Goal: Task Accomplishment & Management: Complete application form

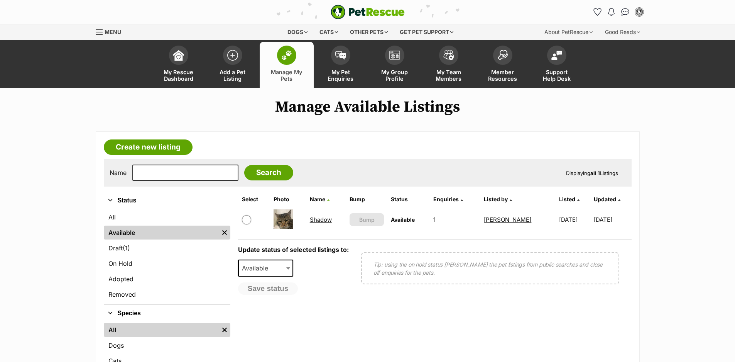
click at [312, 151] on article "Create new listing Name Search Displaying all 1 Listings Refine your search Sta…" at bounding box center [368, 275] width 544 height 288
click at [125, 248] on span "(1)" at bounding box center [126, 247] width 7 height 9
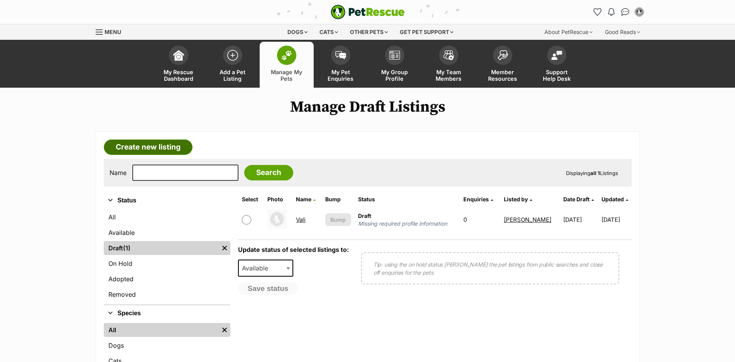
click at [163, 144] on link "Create new listing" at bounding box center [148, 146] width 89 height 15
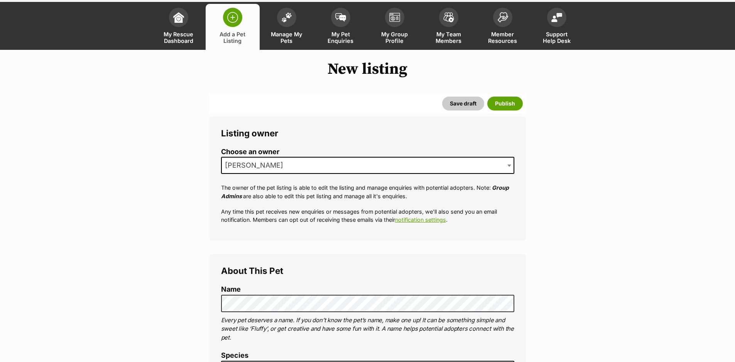
scroll to position [154, 0]
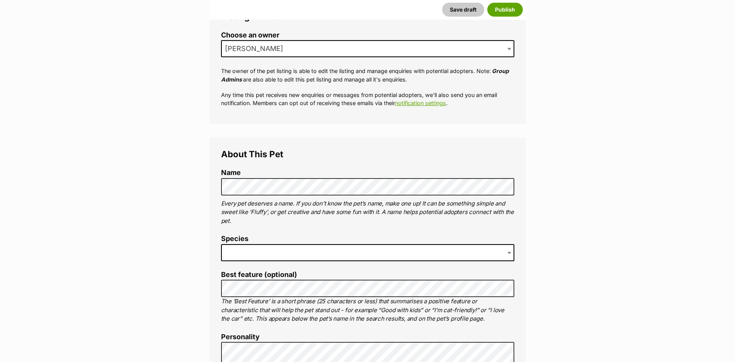
click at [367, 248] on span at bounding box center [367, 252] width 293 height 17
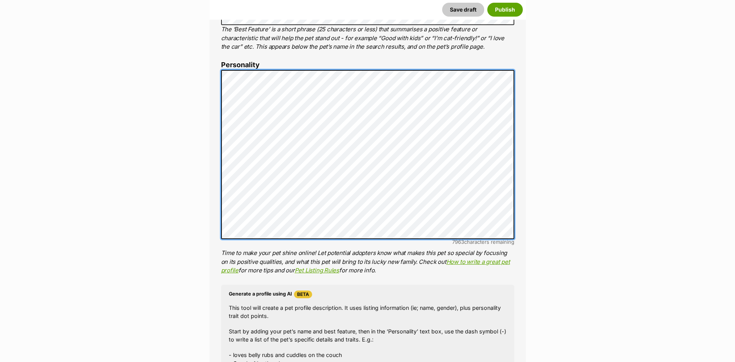
scroll to position [579, 0]
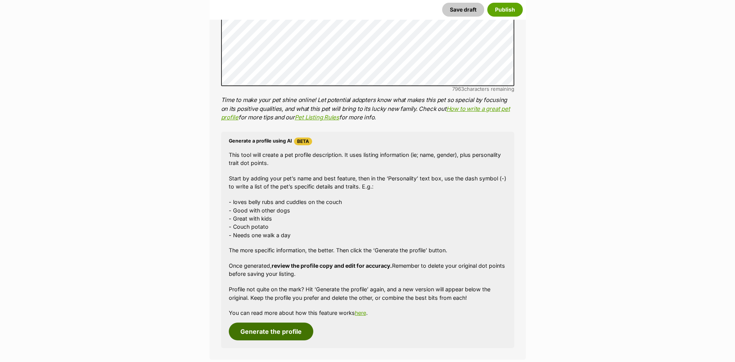
click at [270, 336] on button "Generate the profile" at bounding box center [271, 331] width 85 height 18
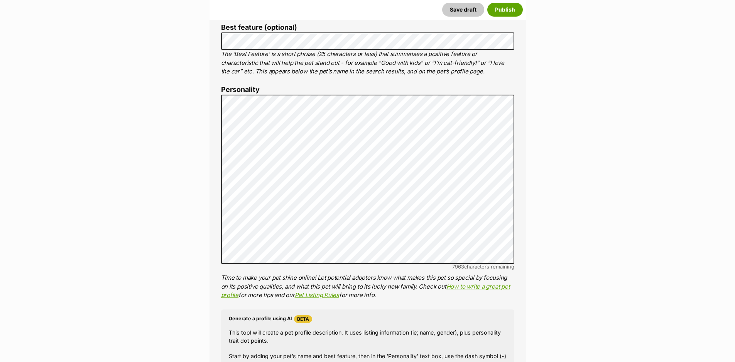
scroll to position [400, 0]
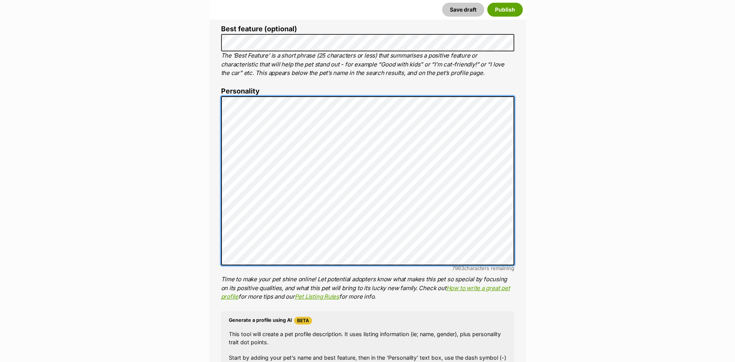
click at [217, 103] on div "About This Pet Name Henlo there, it looks like you might be using the pet name …" at bounding box center [368, 215] width 317 height 647
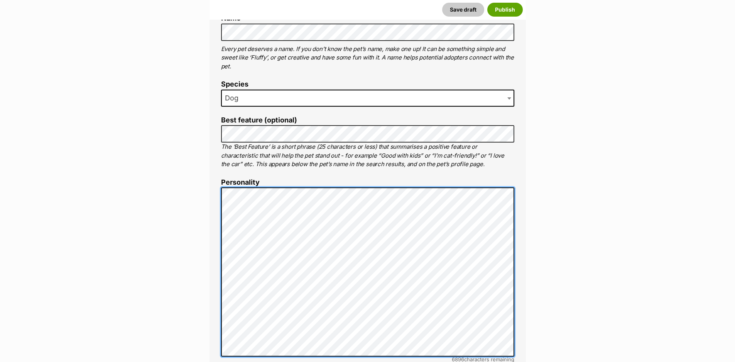
scroll to position [347, 0]
